Goal: Check status: Check status

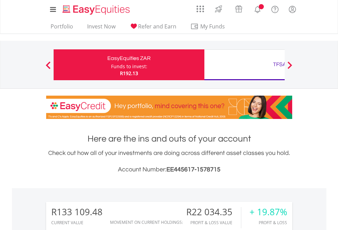
scroll to position [66, 107]
click at [111, 65] on div "Funds to invest:" at bounding box center [129, 66] width 36 height 7
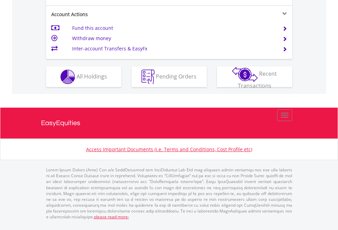
scroll to position [642, 0]
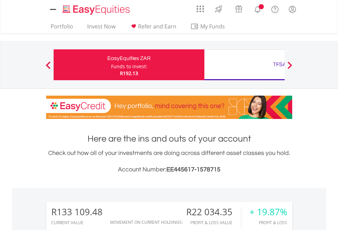
scroll to position [66, 107]
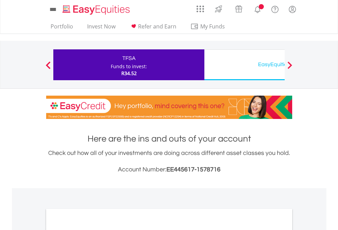
scroll to position [411, 0]
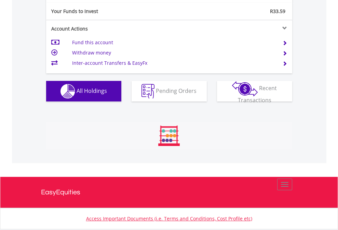
scroll to position [66, 107]
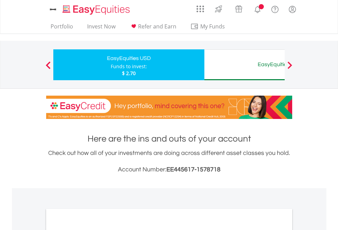
scroll to position [411, 0]
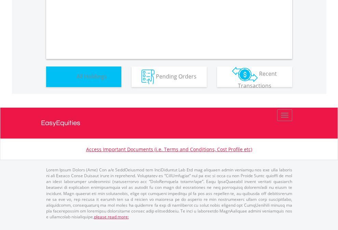
click at [77, 80] on span "All Holdings" at bounding box center [92, 76] width 30 height 8
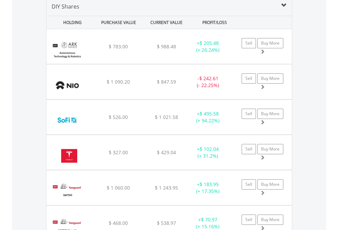
scroll to position [661, 0]
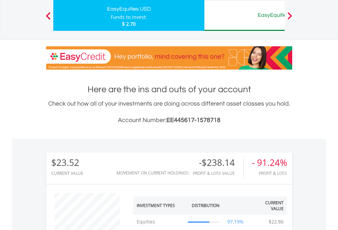
scroll to position [66, 107]
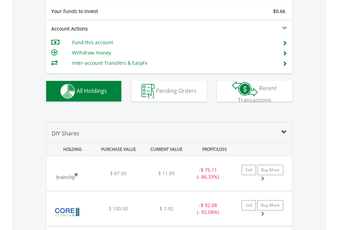
scroll to position [761, 0]
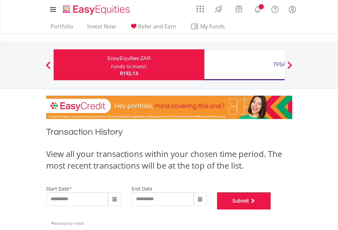
click at [271, 209] on button "Submit" at bounding box center [244, 200] width 54 height 17
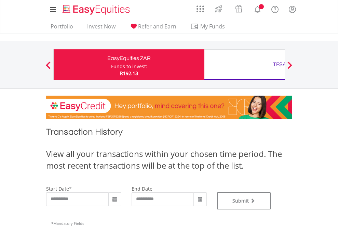
click at [245, 65] on div "TFSA" at bounding box center [280, 65] width 143 height 10
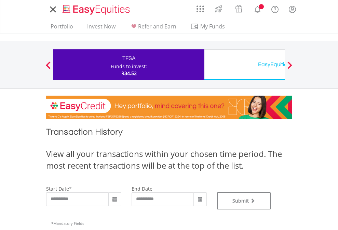
type input "**********"
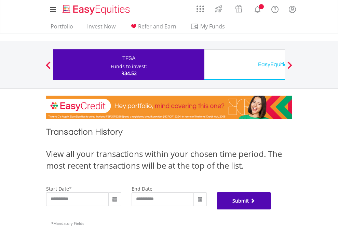
click at [271, 209] on button "Submit" at bounding box center [244, 200] width 54 height 17
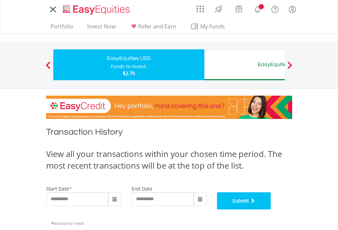
click at [271, 209] on button "Submit" at bounding box center [244, 200] width 54 height 17
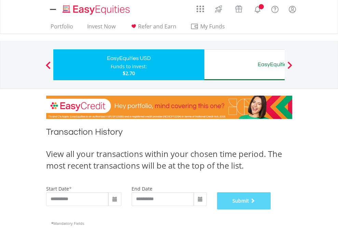
scroll to position [278, 0]
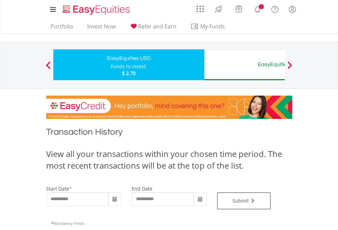
click at [245, 65] on div "EasyEquities AUD" at bounding box center [280, 65] width 143 height 10
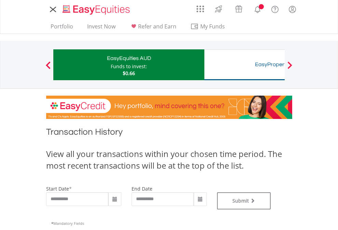
type input "**********"
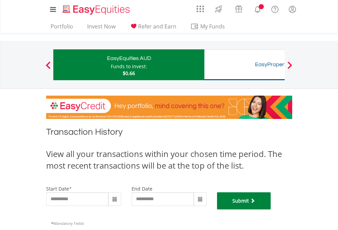
click at [271, 209] on button "Submit" at bounding box center [244, 200] width 54 height 17
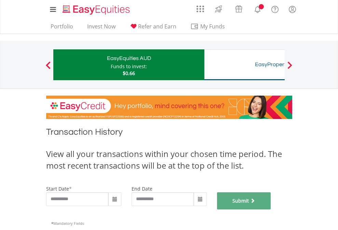
scroll to position [278, 0]
